Goal: Information Seeking & Learning: Find specific fact

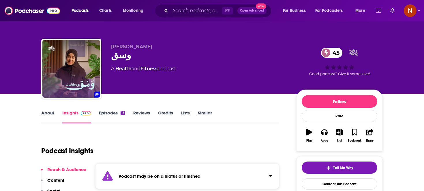
click at [185, 5] on div "⌘ K Open Advanced New" at bounding box center [213, 10] width 117 height 13
click at [186, 10] on input "Search podcasts, credits, & more..." at bounding box center [196, 10] width 52 height 9
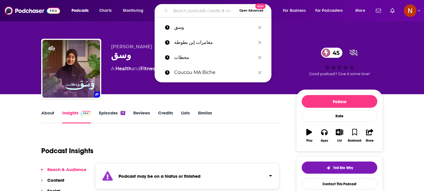
paste input "سؤال من غير جواب"
type input "سؤال من غير جواب"
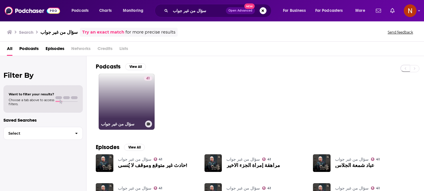
click at [135, 111] on link "41 سؤال من غير جواب" at bounding box center [127, 102] width 56 height 56
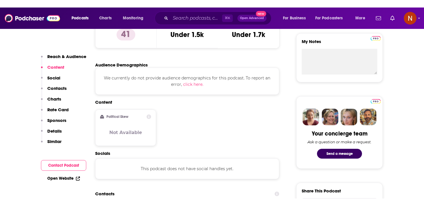
scroll to position [400, 0]
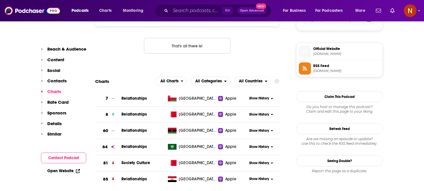
click at [331, 71] on span "[DOMAIN_NAME]" at bounding box center [346, 71] width 67 height 4
